Goal: Task Accomplishment & Management: Use online tool/utility

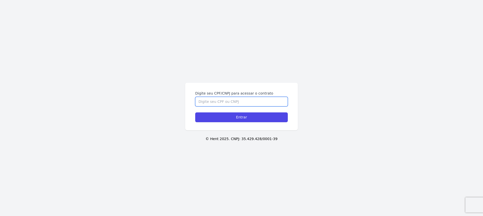
click at [223, 104] on input "Digite seu CPF/CNPJ para acessar o contrato" at bounding box center [241, 102] width 93 height 10
type input "33557247856"
click at [195, 113] on input "Entrar" at bounding box center [241, 118] width 93 height 10
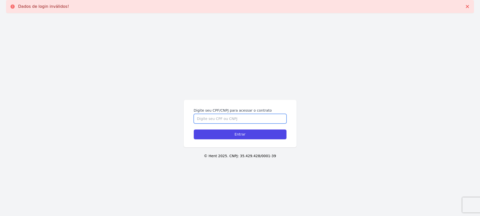
click at [230, 117] on input "Digite seu CPF/CNPJ para acessar o contrato" at bounding box center [240, 119] width 93 height 10
type input "33557247856"
click at [194, 130] on input "Entrar" at bounding box center [240, 135] width 93 height 10
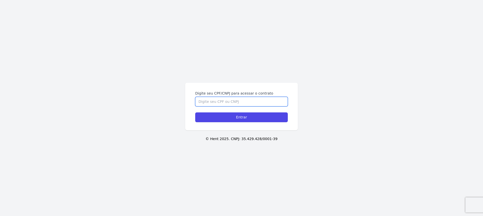
click at [209, 100] on input "Digite seu CPF/CNPJ para acessar o contrato" at bounding box center [241, 102] width 93 height 10
type input "33557247856"
click at [195, 113] on input "Entrar" at bounding box center [241, 118] width 93 height 10
